Goal: Task Accomplishment & Management: Manage account settings

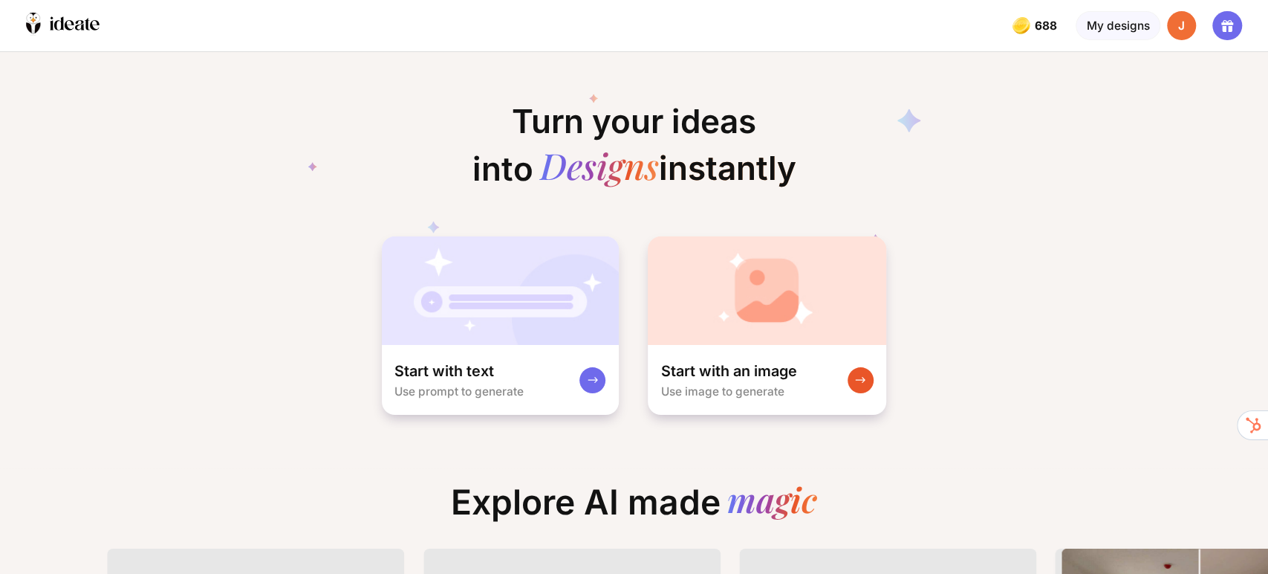
scroll to position [0, 16]
click at [1103, 344] on div "Turn your ideas into Designs instantly Start with text Use prompt to generate S…" at bounding box center [634, 234] width 1268 height 364
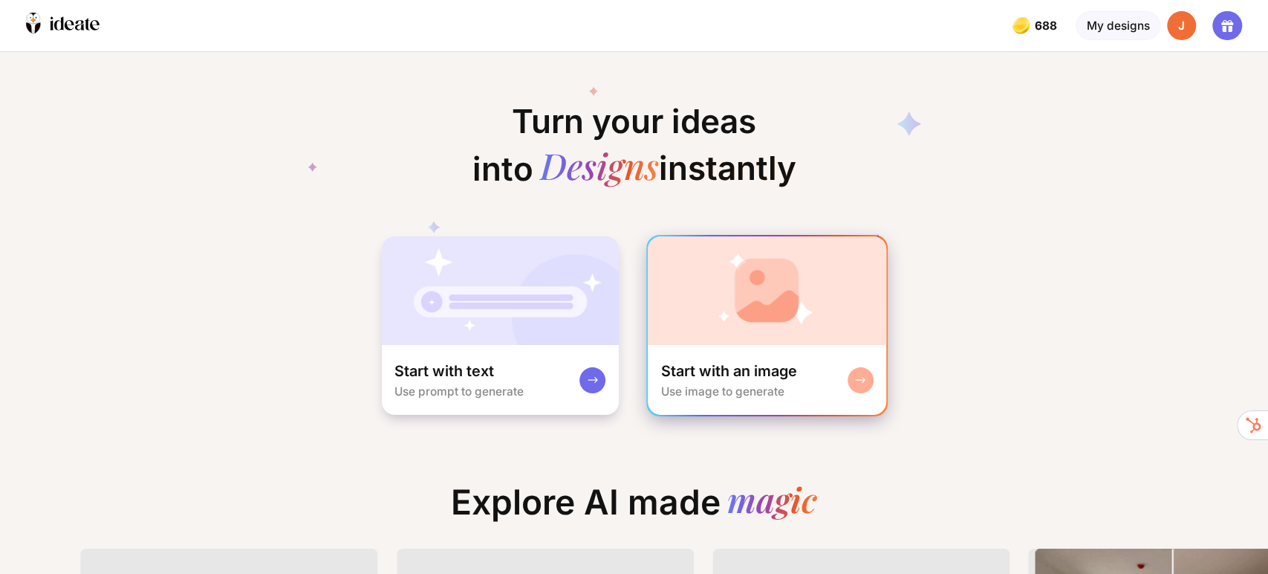
click at [750, 337] on img at bounding box center [767, 290] width 238 height 108
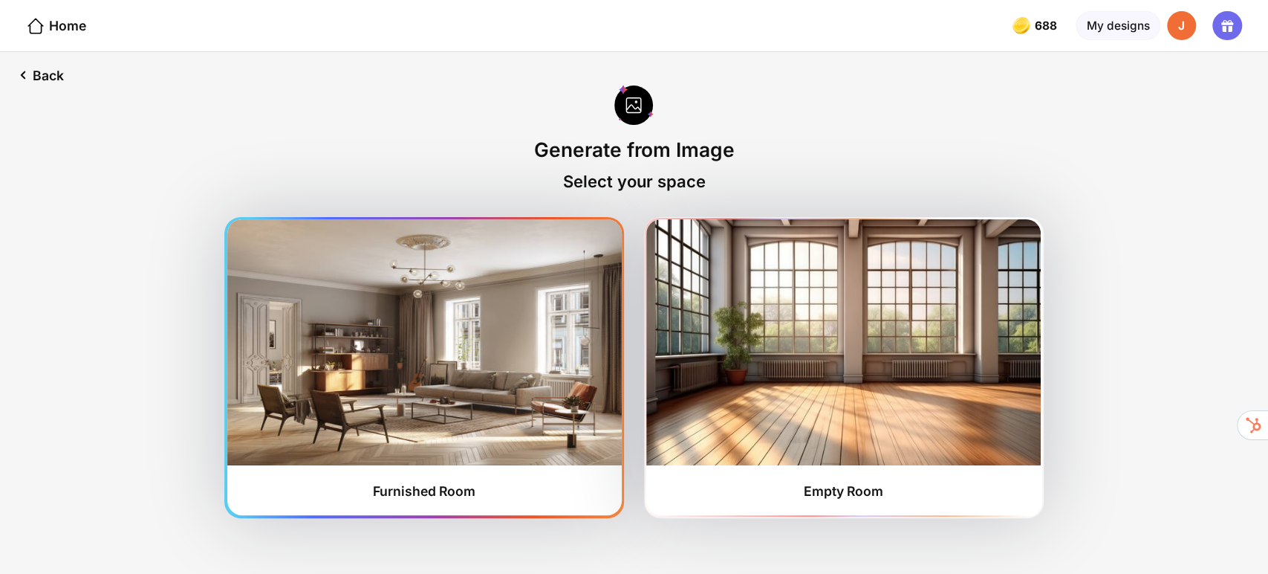
click at [409, 405] on img at bounding box center [424, 341] width 394 height 245
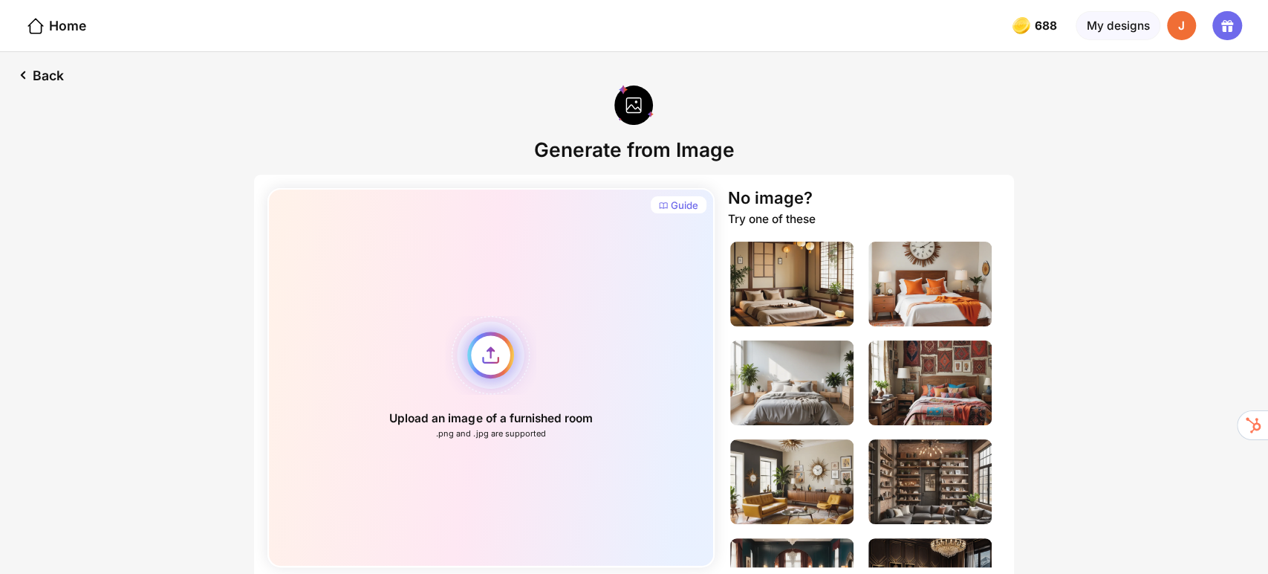
click at [495, 350] on div "Upload an image of a furnished room .png and .jpg are supported" at bounding box center [491, 377] width 448 height 379
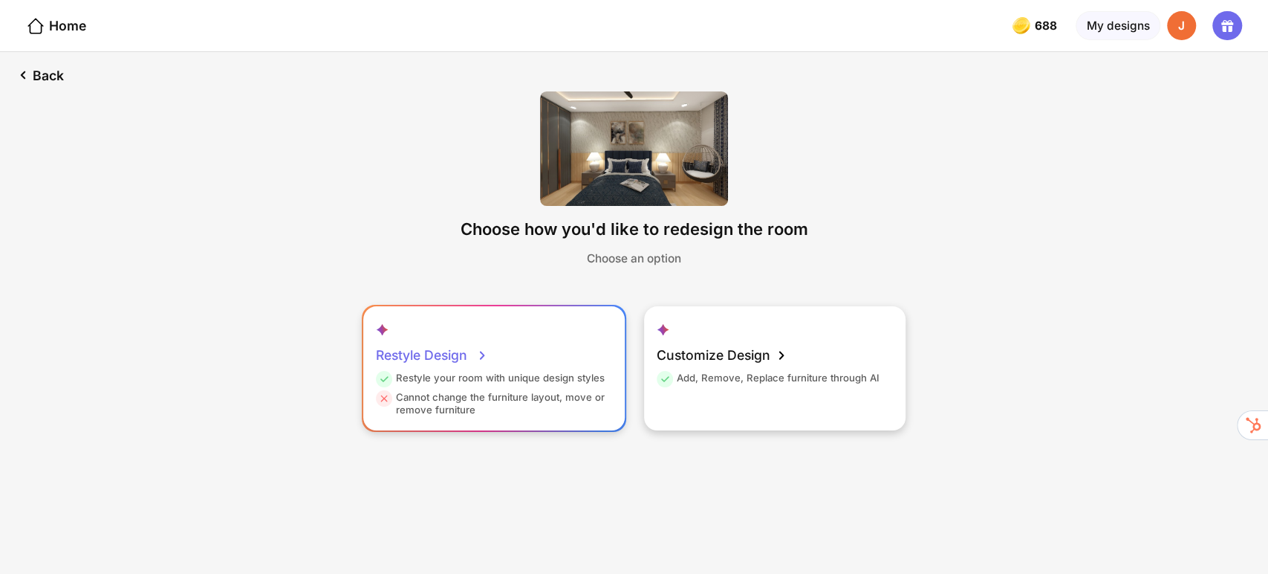
click at [458, 359] on div "Restyle Design" at bounding box center [432, 355] width 113 height 33
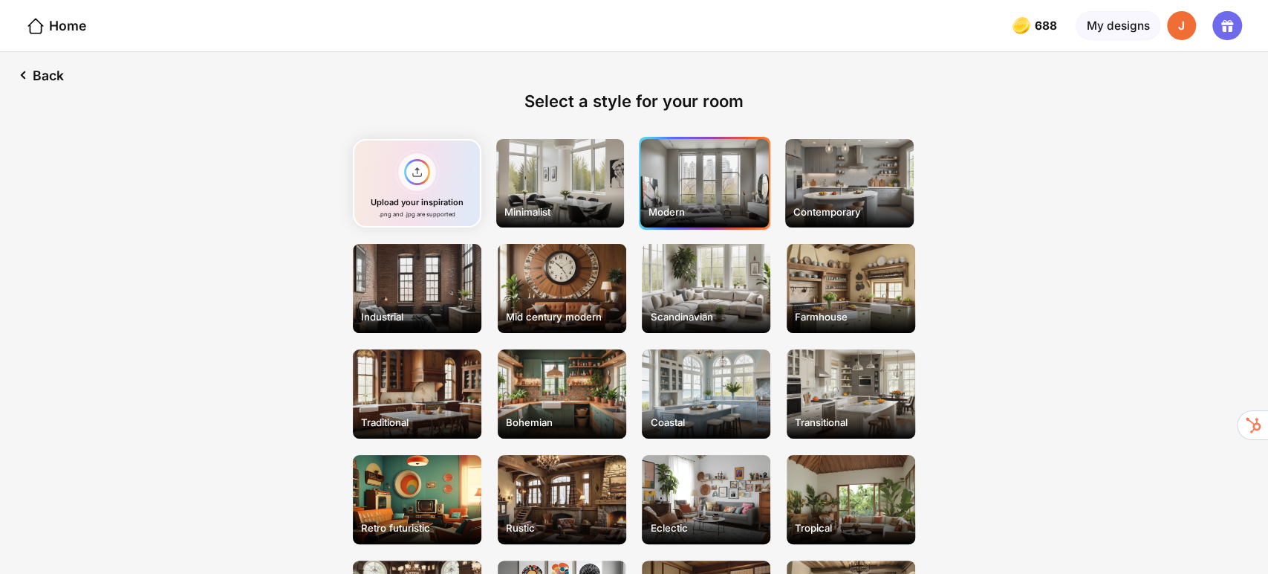
click at [695, 197] on div "Modern" at bounding box center [704, 183] width 129 height 89
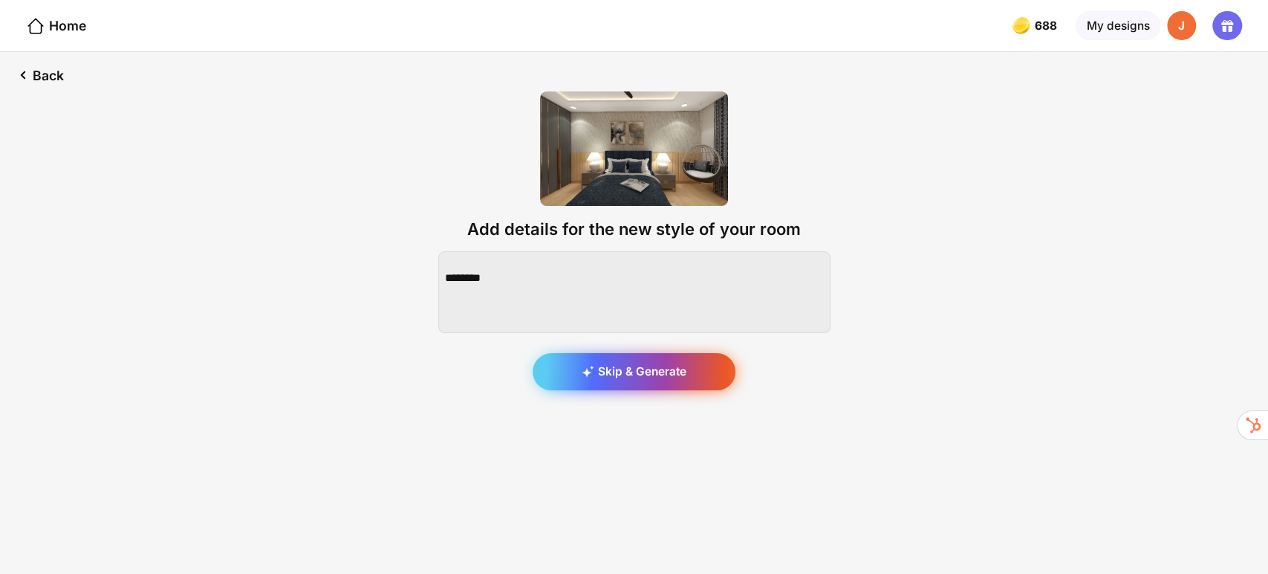
click at [682, 378] on div "Skip & Generate" at bounding box center [634, 371] width 203 height 37
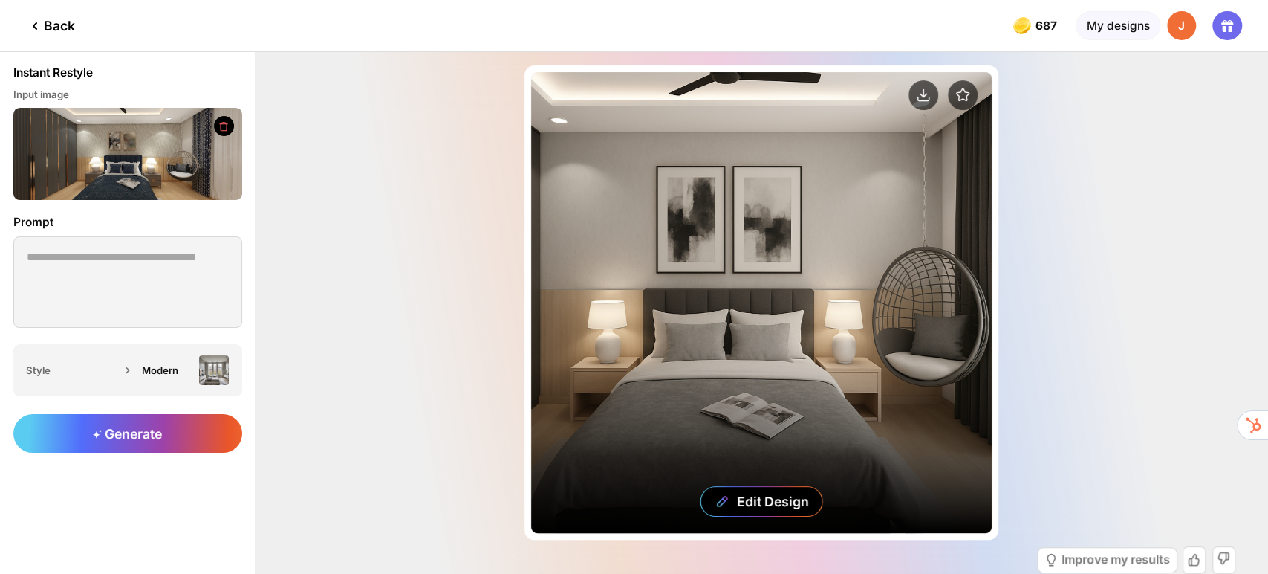
click at [763, 284] on div "Edit Design" at bounding box center [761, 302] width 461 height 461
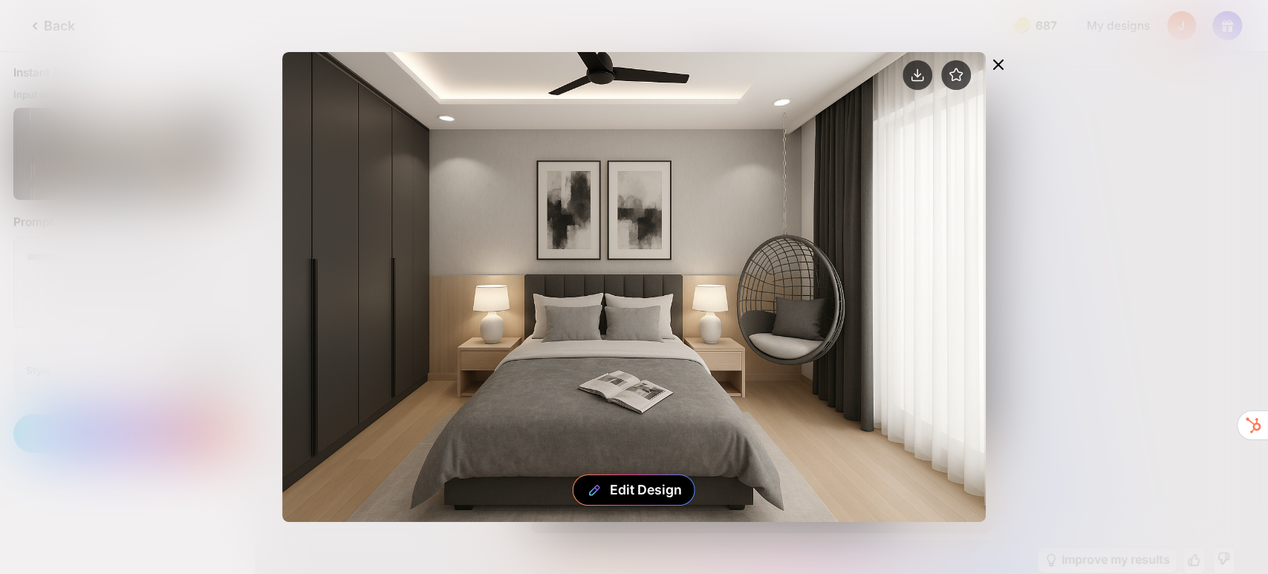
click at [995, 62] on icon at bounding box center [997, 64] width 9 height 9
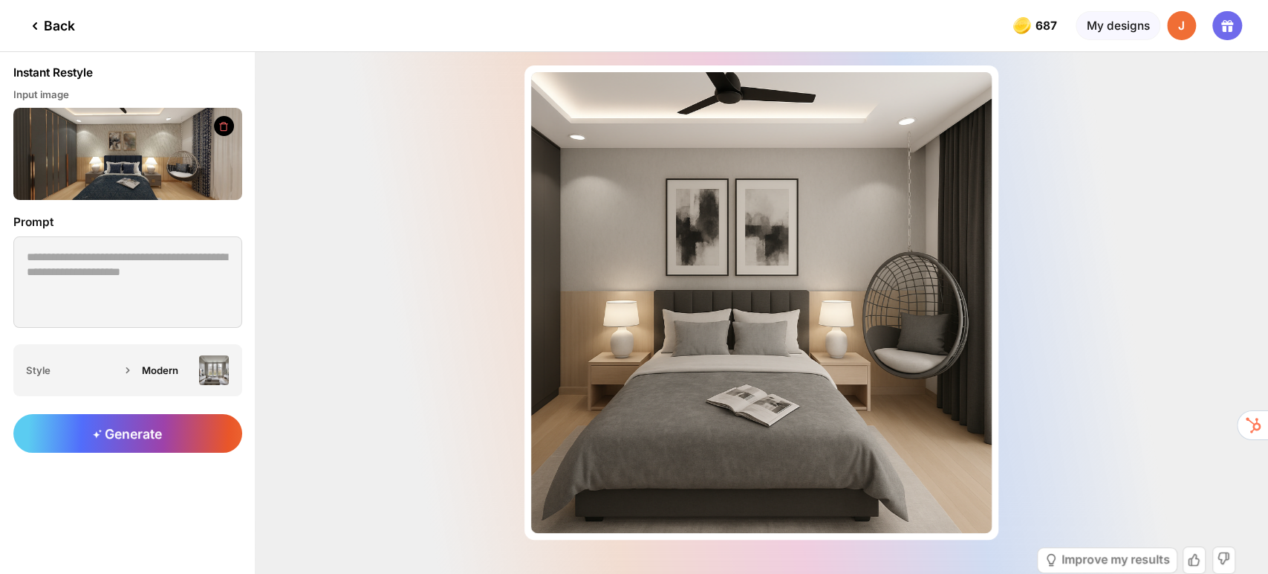
click at [1230, 36] on div at bounding box center [1227, 26] width 30 height 30
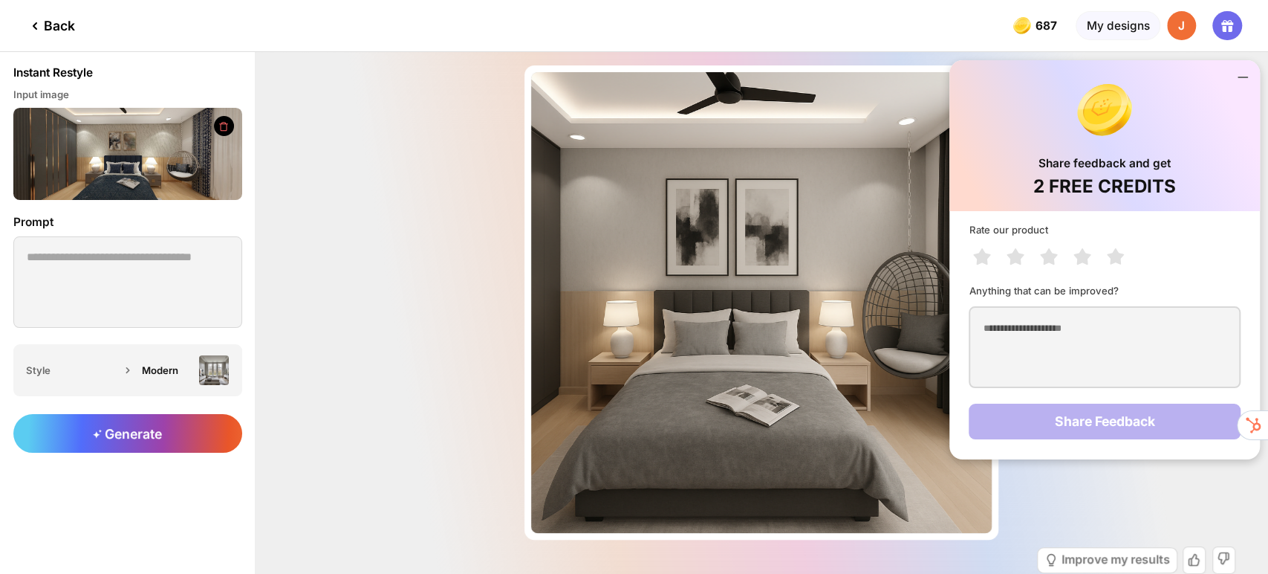
click at [1189, 27] on div "J" at bounding box center [1182, 26] width 30 height 30
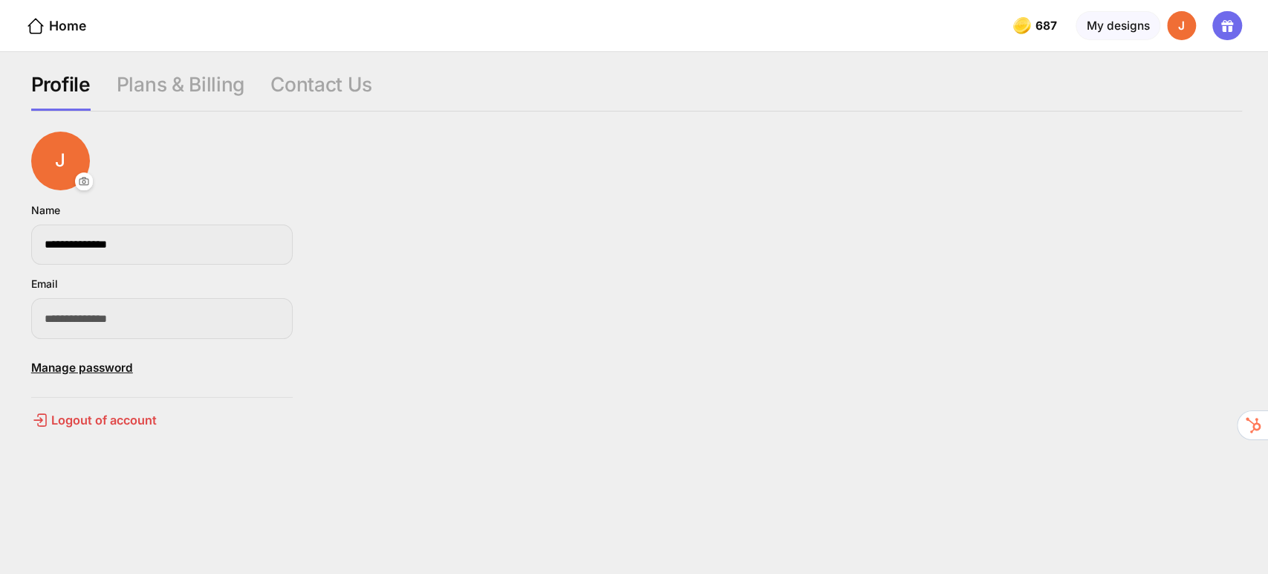
click at [443, 225] on div "**********" at bounding box center [636, 271] width 1211 height 135
click at [184, 74] on div "Plans & Billing" at bounding box center [181, 91] width 128 height 39
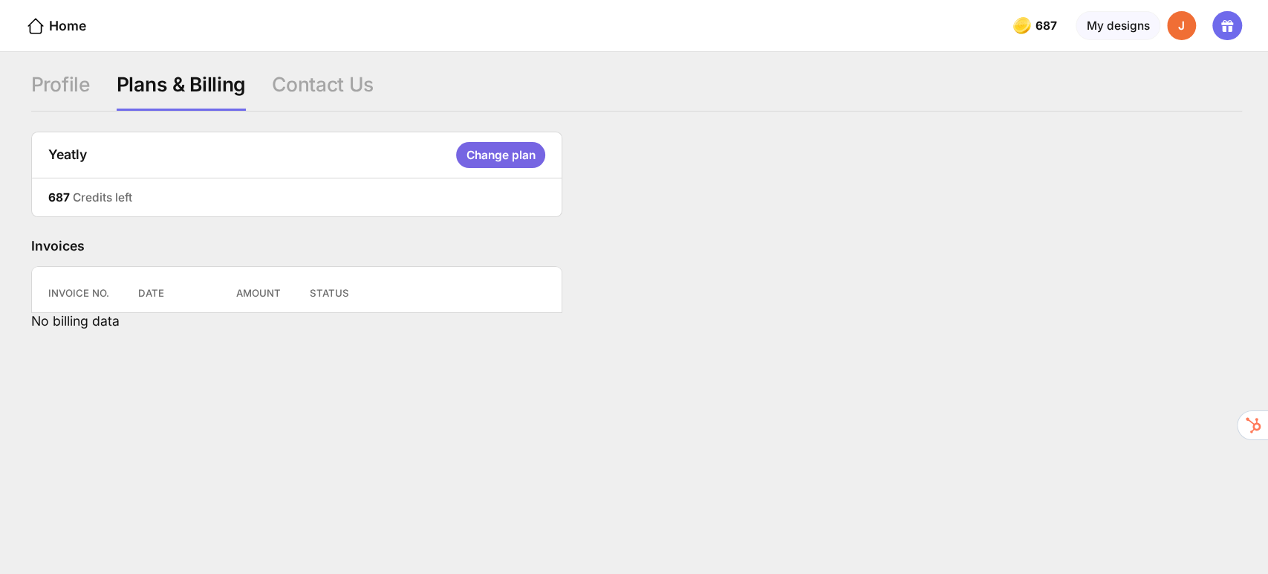
click at [501, 155] on div "Change plan" at bounding box center [500, 155] width 88 height 26
